Goal: Task Accomplishment & Management: Manage account settings

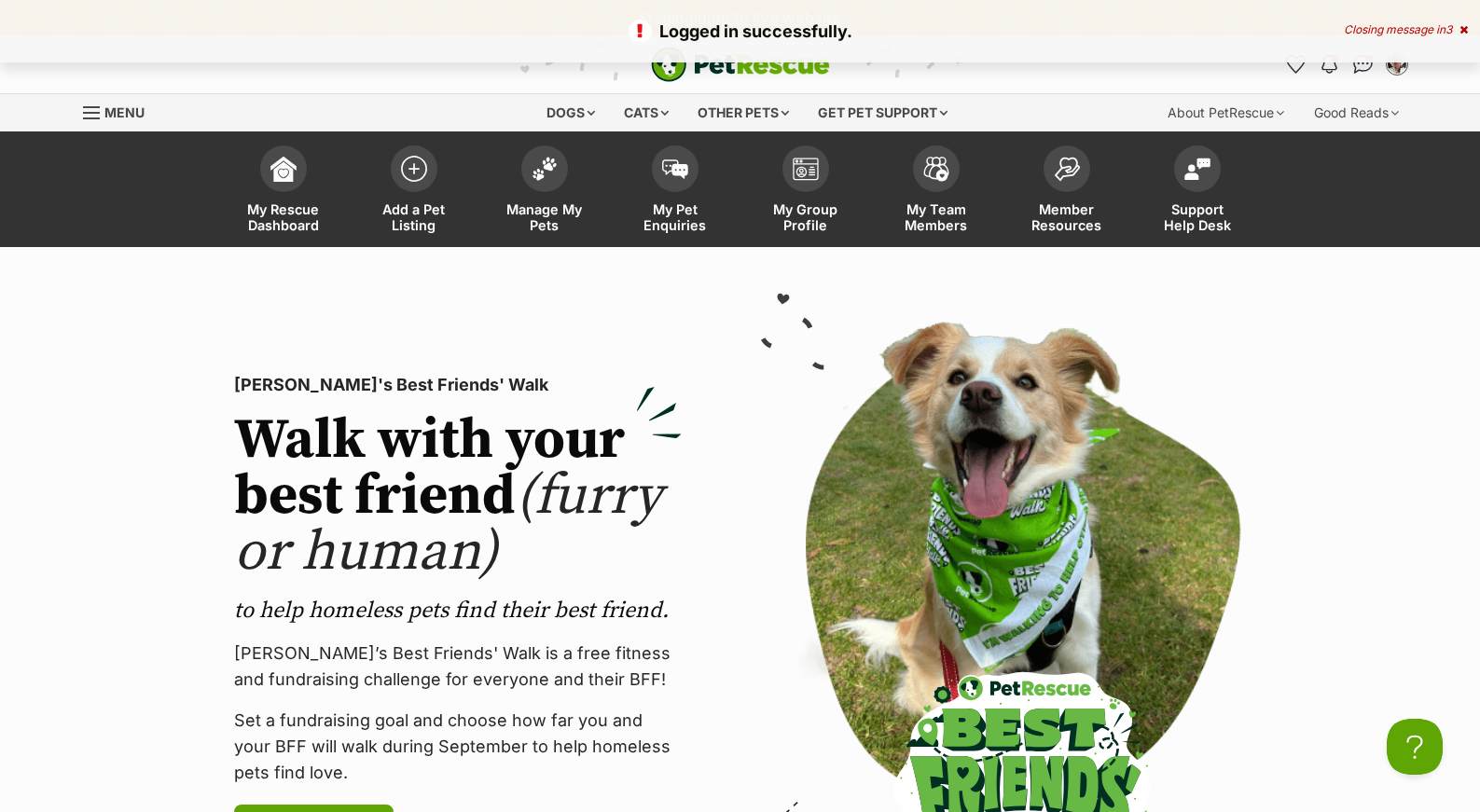
click at [99, 118] on div "Menu" at bounding box center [92, 112] width 19 height 15
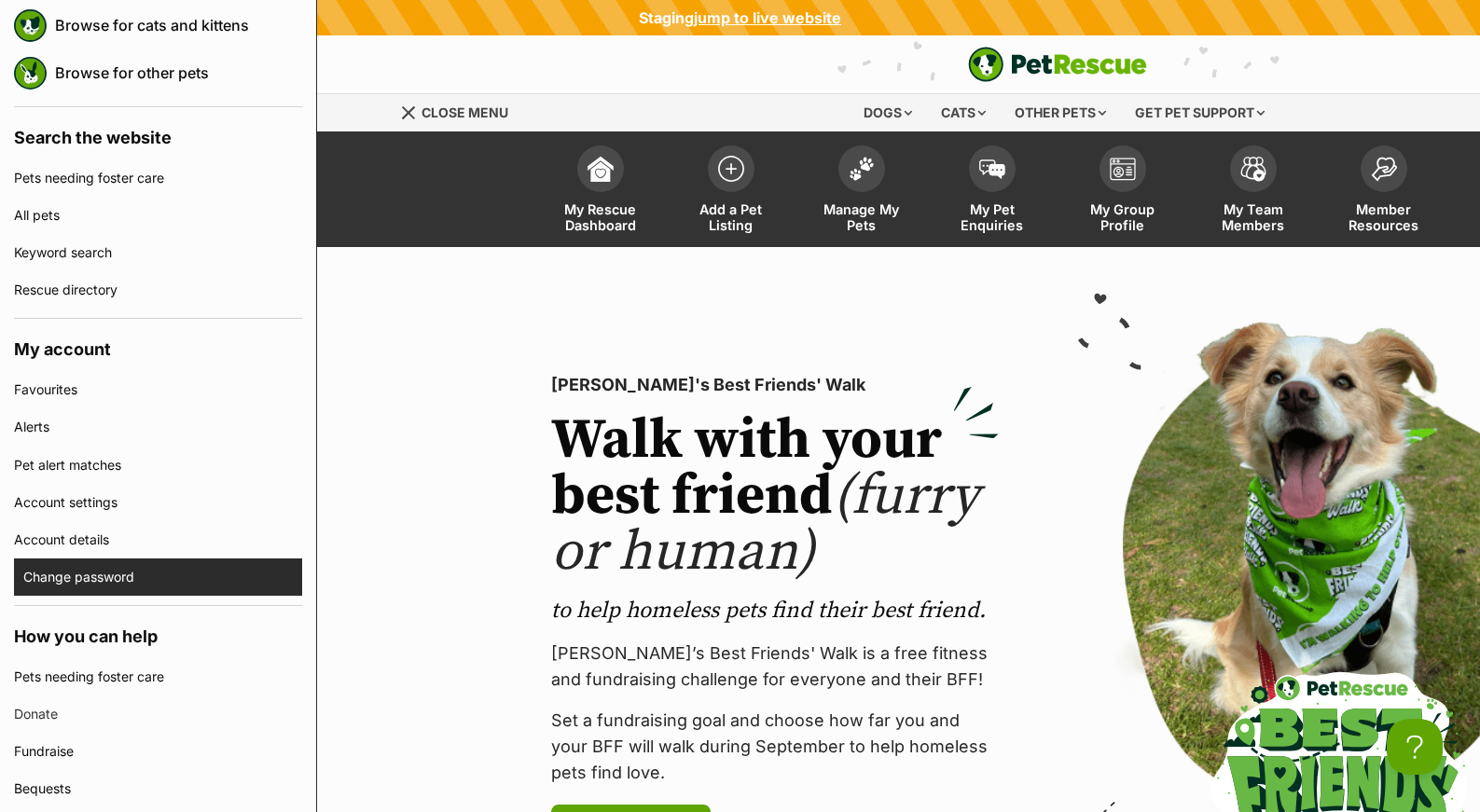
scroll to position [331, 0]
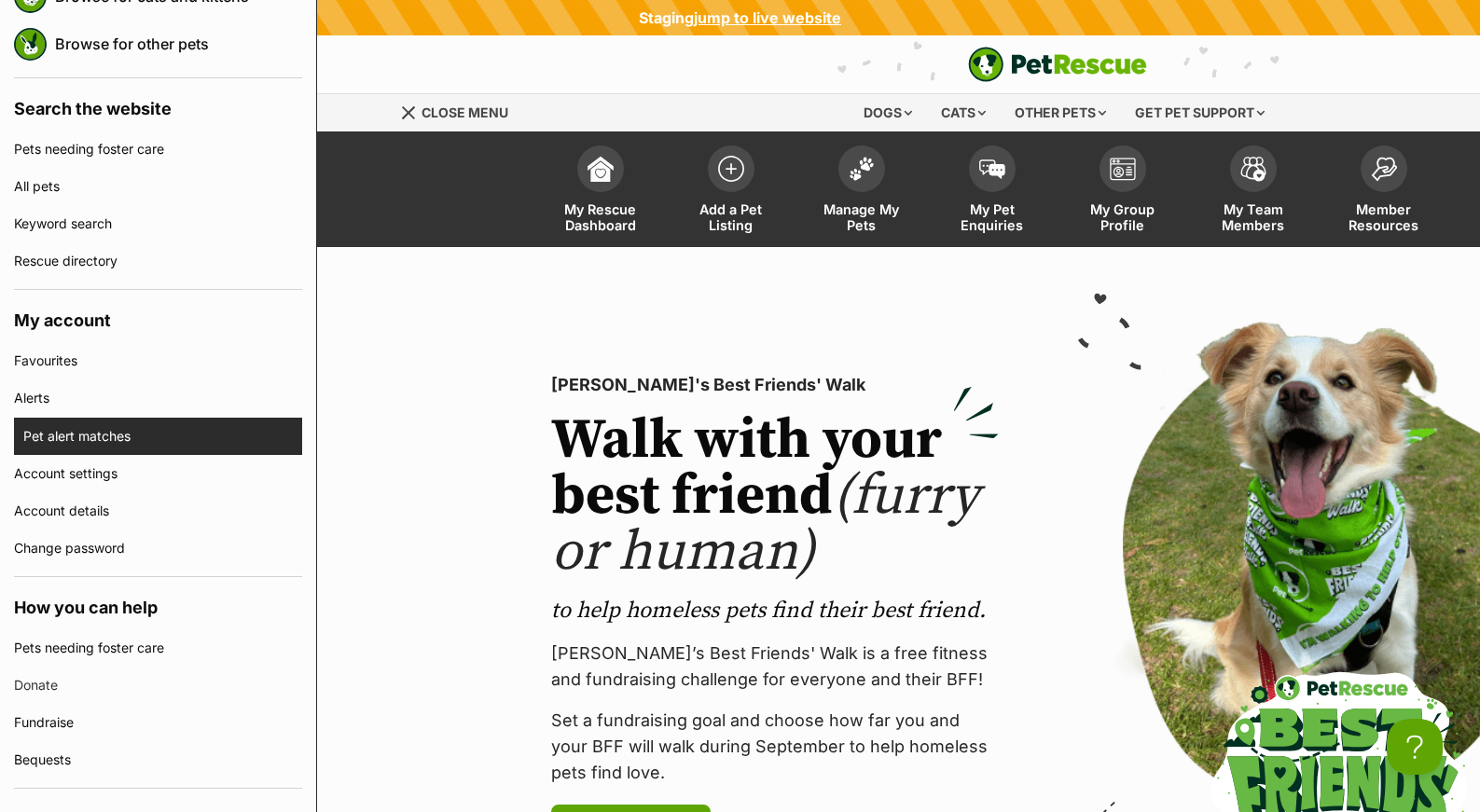
click at [95, 443] on link "Pet alert matches" at bounding box center [163, 436] width 279 height 37
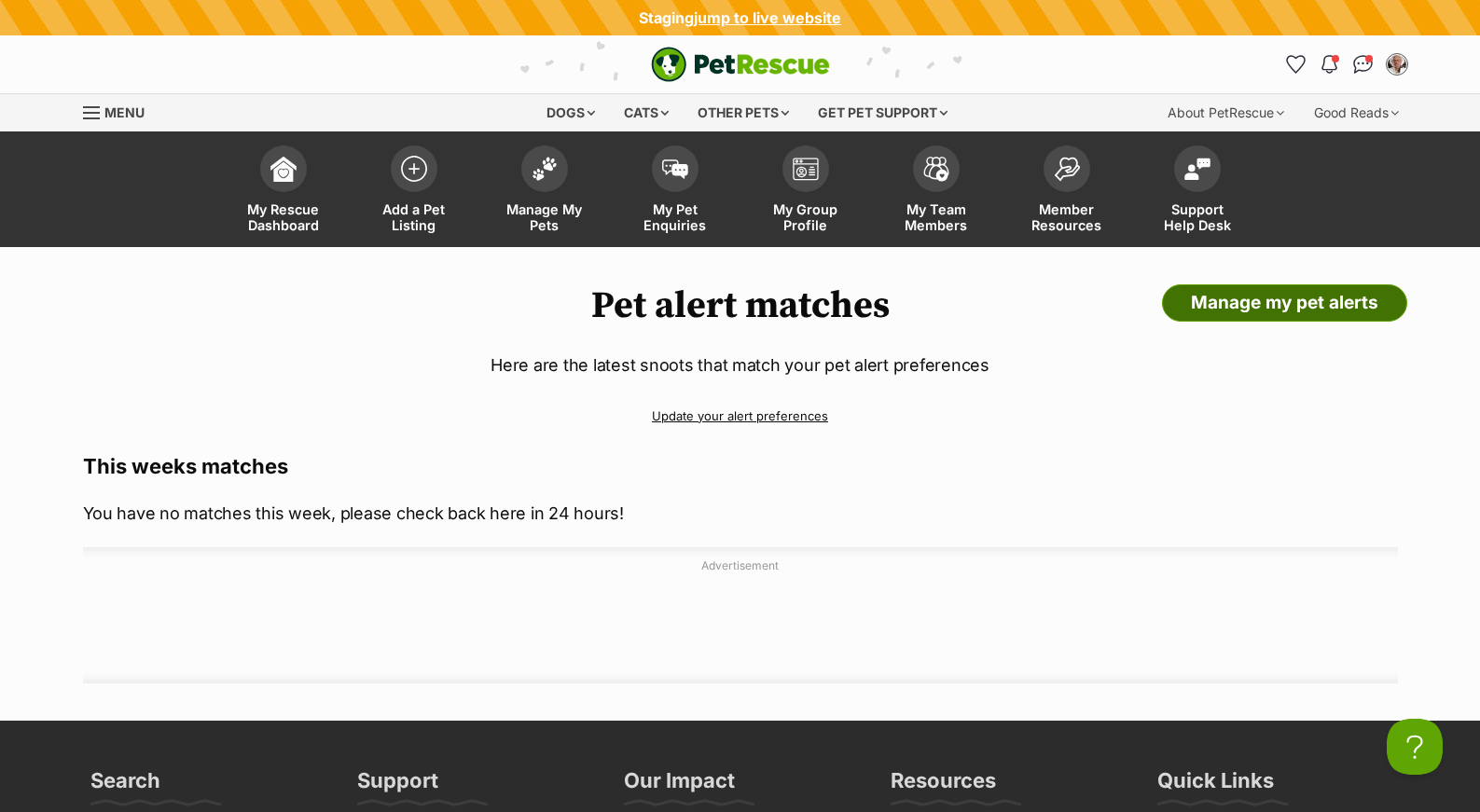
click at [1250, 310] on link "Manage my pet alerts" at bounding box center [1285, 303] width 245 height 37
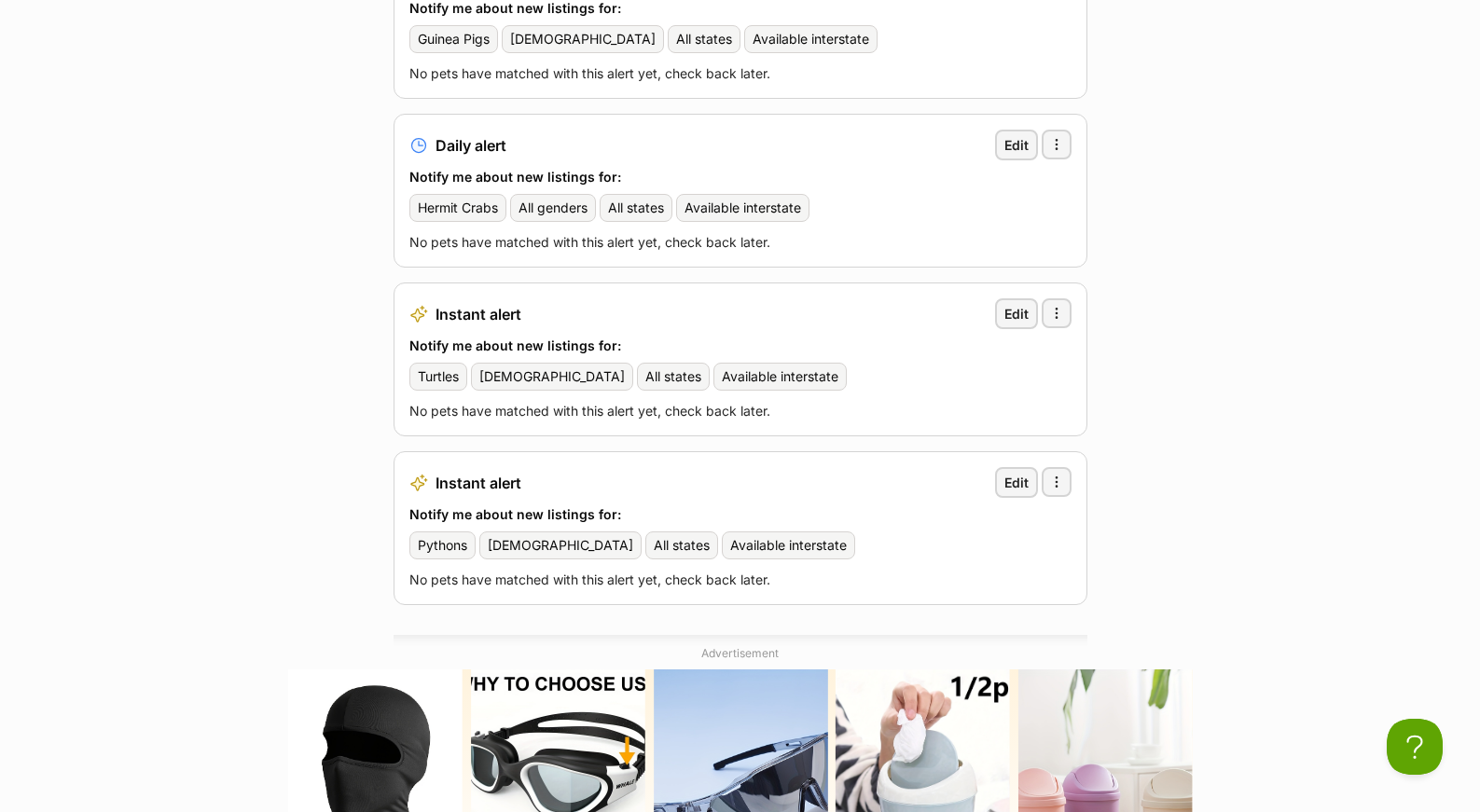
scroll to position [602, 0]
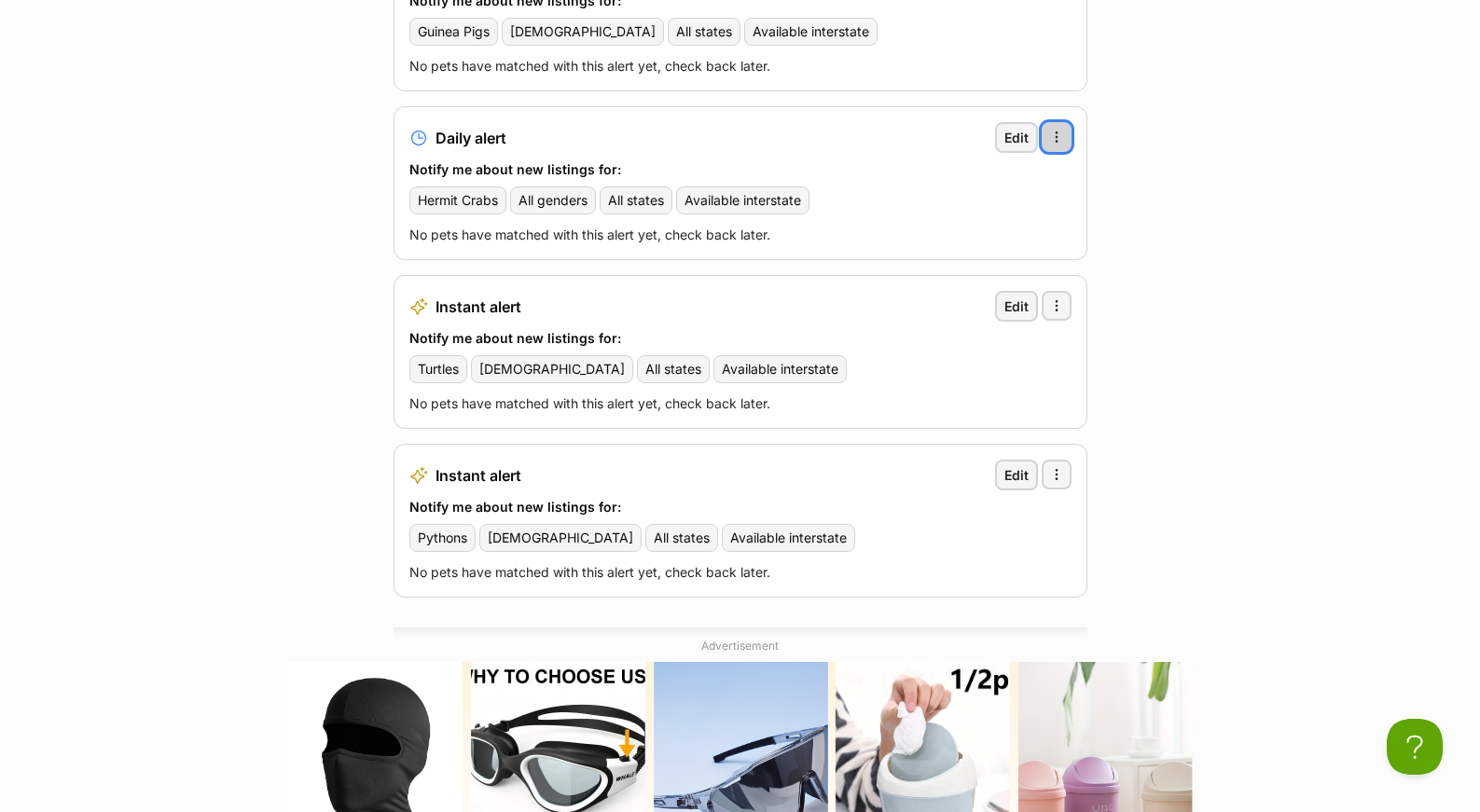
click at [1061, 129] on span "button" at bounding box center [1056, 136] width 15 height 15
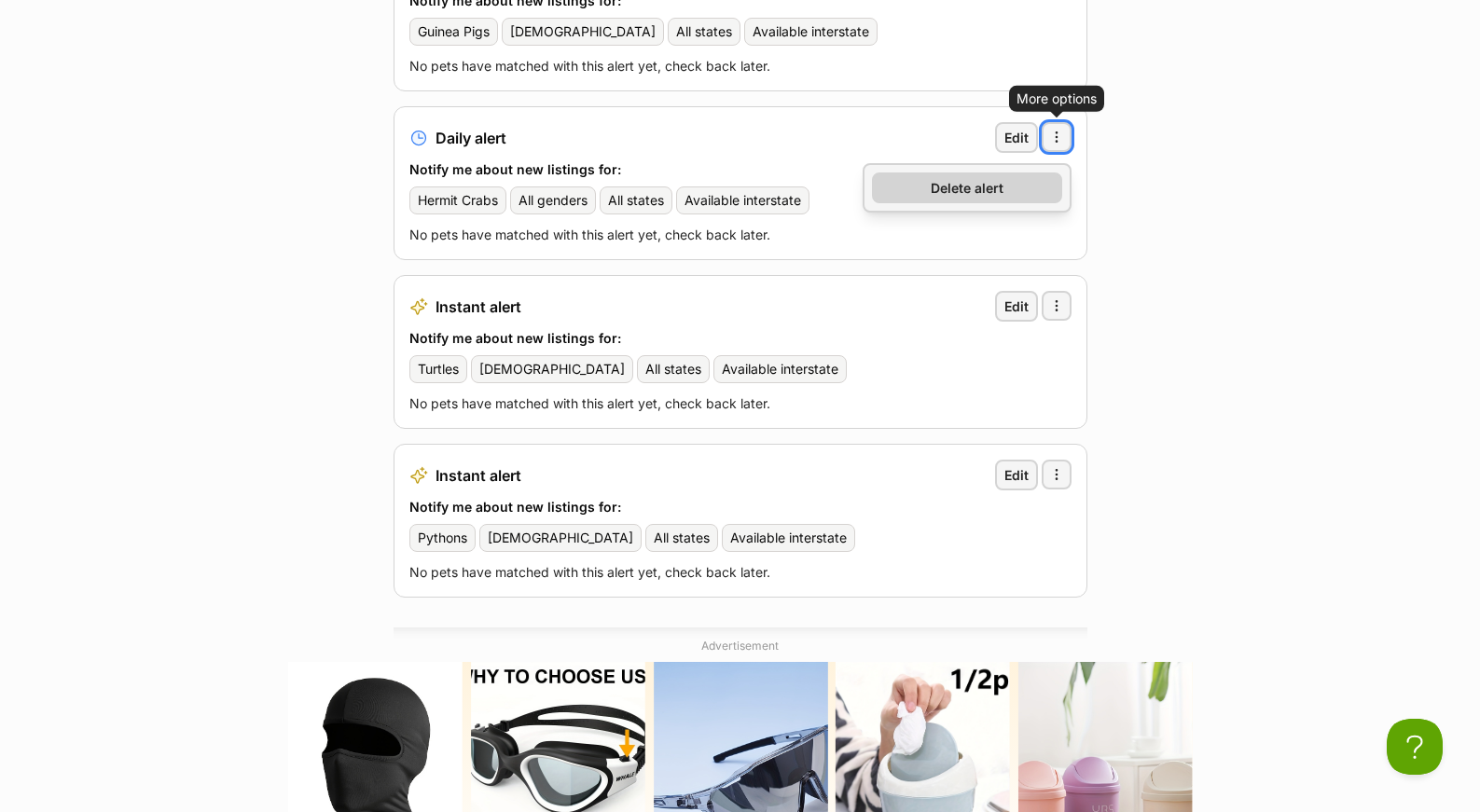
click at [966, 178] on span "Delete alert" at bounding box center [967, 188] width 73 height 20
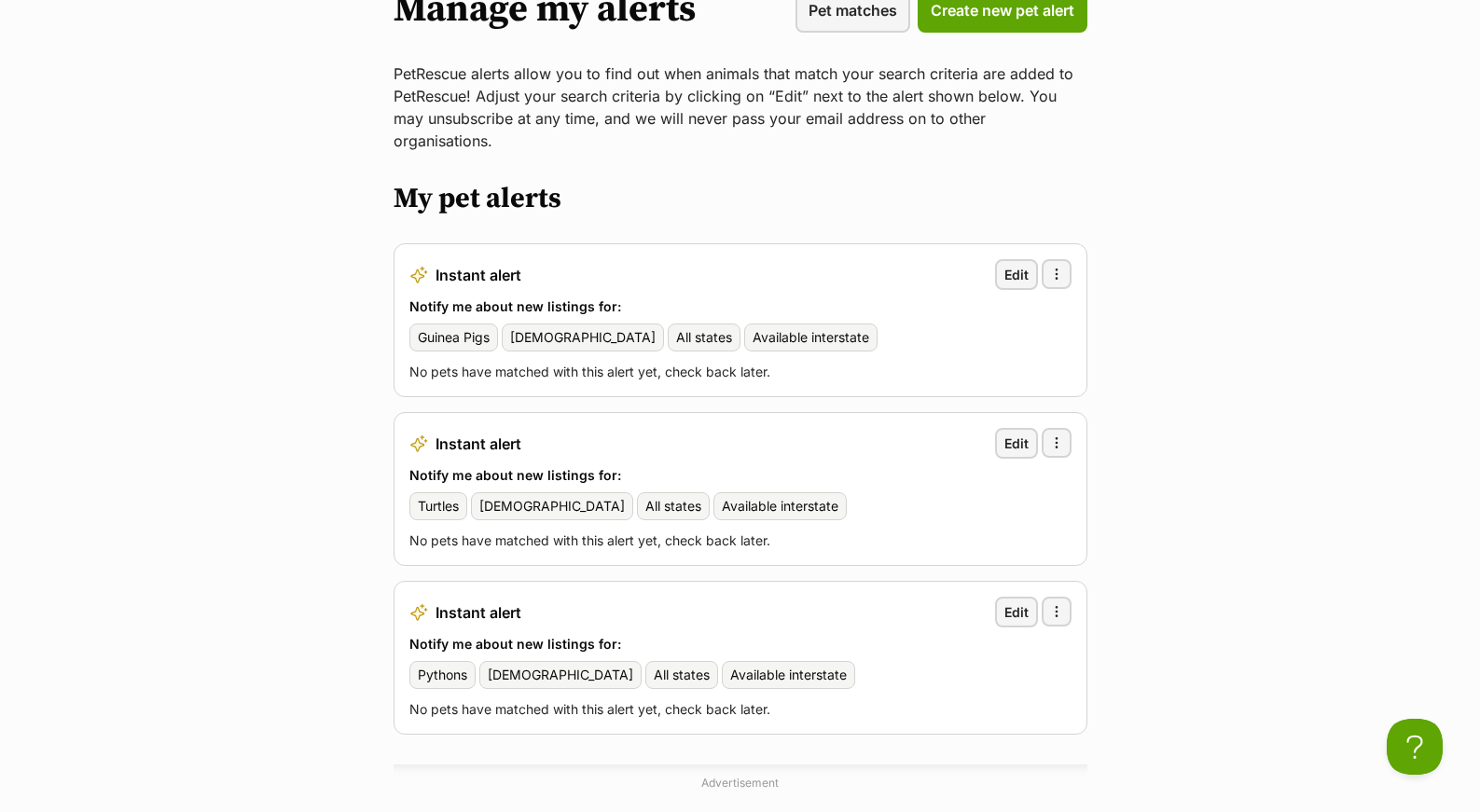
scroll to position [484, 0]
